Goal: Check status: Check status

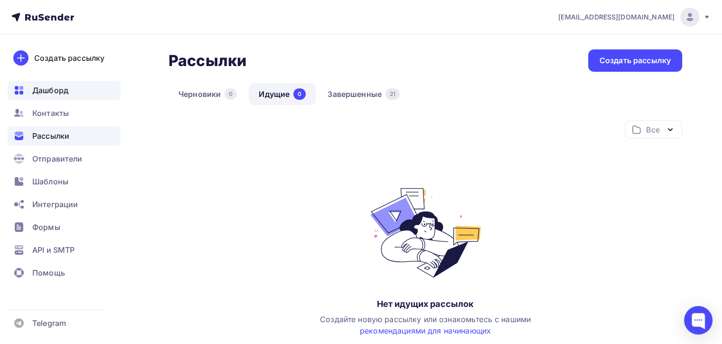
click at [73, 84] on div "Дашборд" at bounding box center [64, 90] width 113 height 19
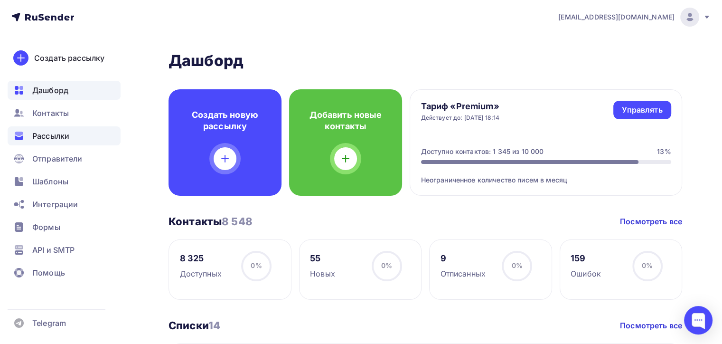
click at [81, 138] on div "Рассылки" at bounding box center [64, 135] width 113 height 19
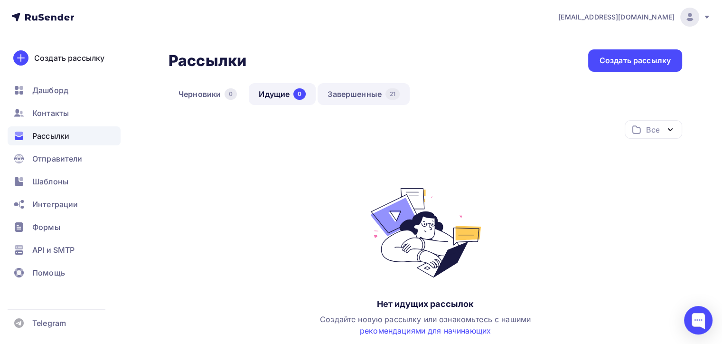
click at [352, 95] on link "Завершенные 21" at bounding box center [364, 94] width 92 height 22
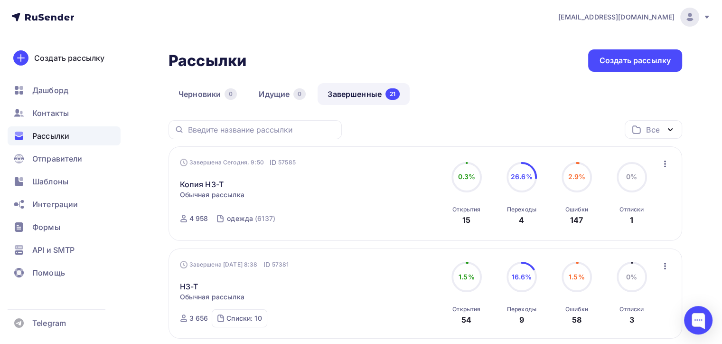
click at [216, 190] on span "Обычная рассылка" at bounding box center [212, 194] width 65 height 9
click at [212, 181] on link "Копия H3-T" at bounding box center [202, 184] width 44 height 11
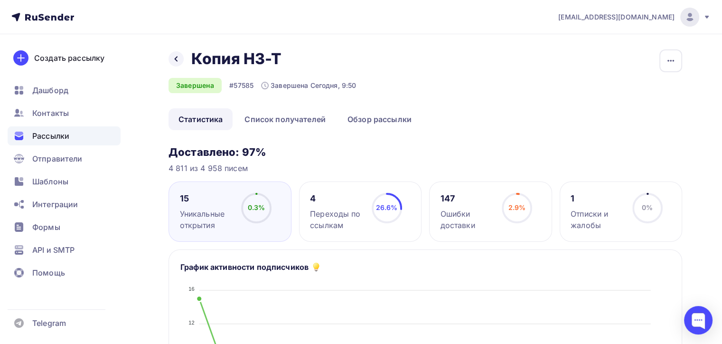
click at [0, 0] on icon at bounding box center [0, 0] width 0 height 0
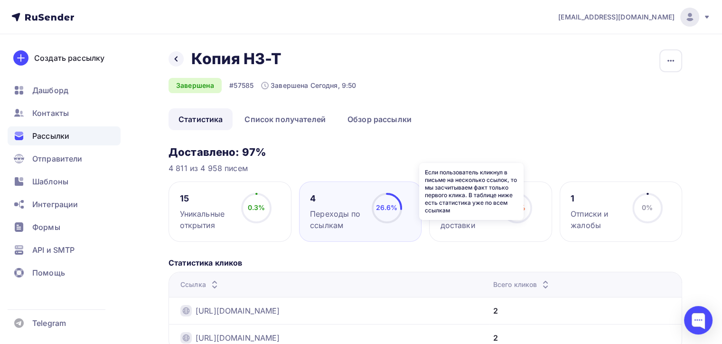
click at [0, 0] on icon at bounding box center [0, 0] width 0 height 0
